Goal: Navigation & Orientation: Find specific page/section

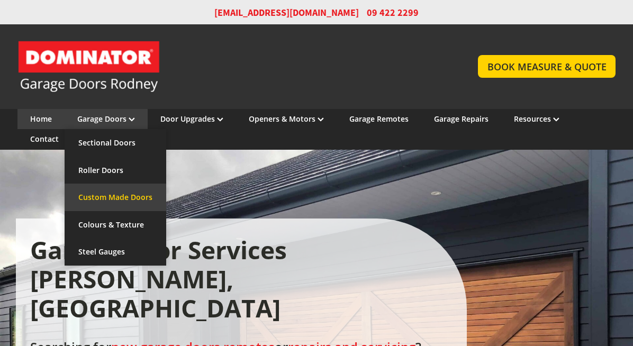
click at [114, 195] on link "Custom Made Doors" at bounding box center [116, 198] width 102 height 28
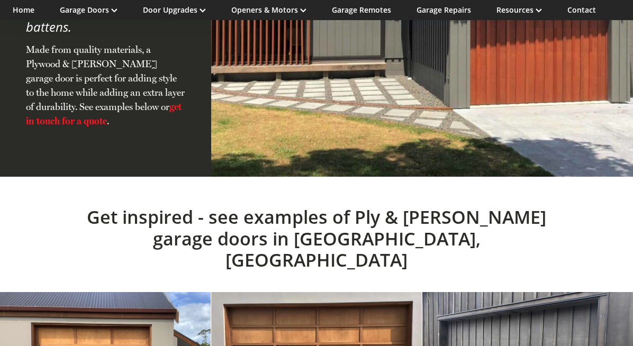
scroll to position [1653, 0]
